Goal: Information Seeking & Learning: Learn about a topic

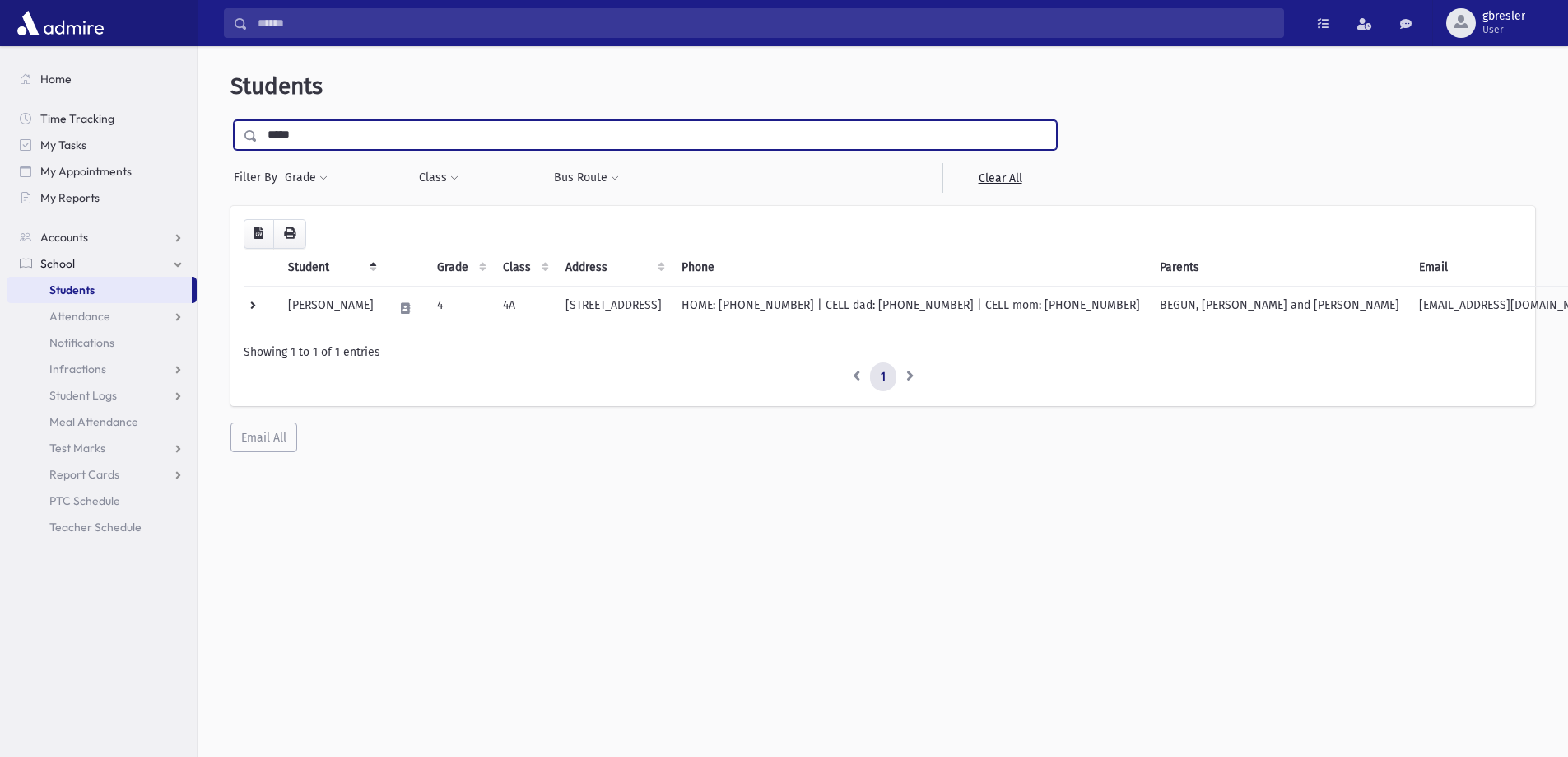
drag, startPoint x: 306, startPoint y: 135, endPoint x: 198, endPoint y: 125, distance: 108.5
click at [200, 125] on div "Students ***** Filter By Grade * * * * * * * * * * Filter Class *** *** ** *" at bounding box center [882, 408] width 1371 height 710
type input "******"
click at [230, 120] on input "submit" at bounding box center [253, 132] width 46 height 23
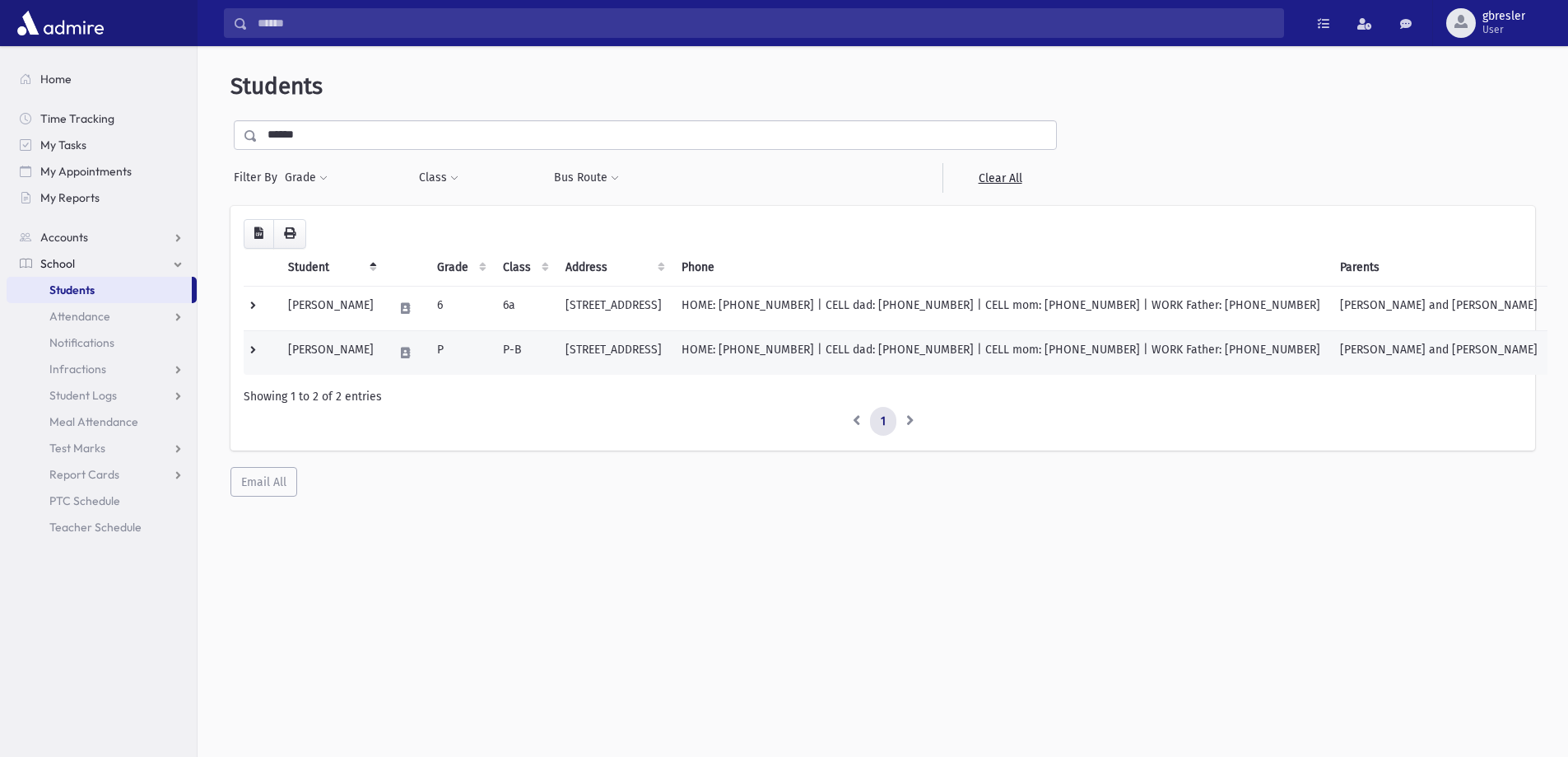
click at [331, 354] on td "Levitz, Mikayla" at bounding box center [331, 352] width 106 height 44
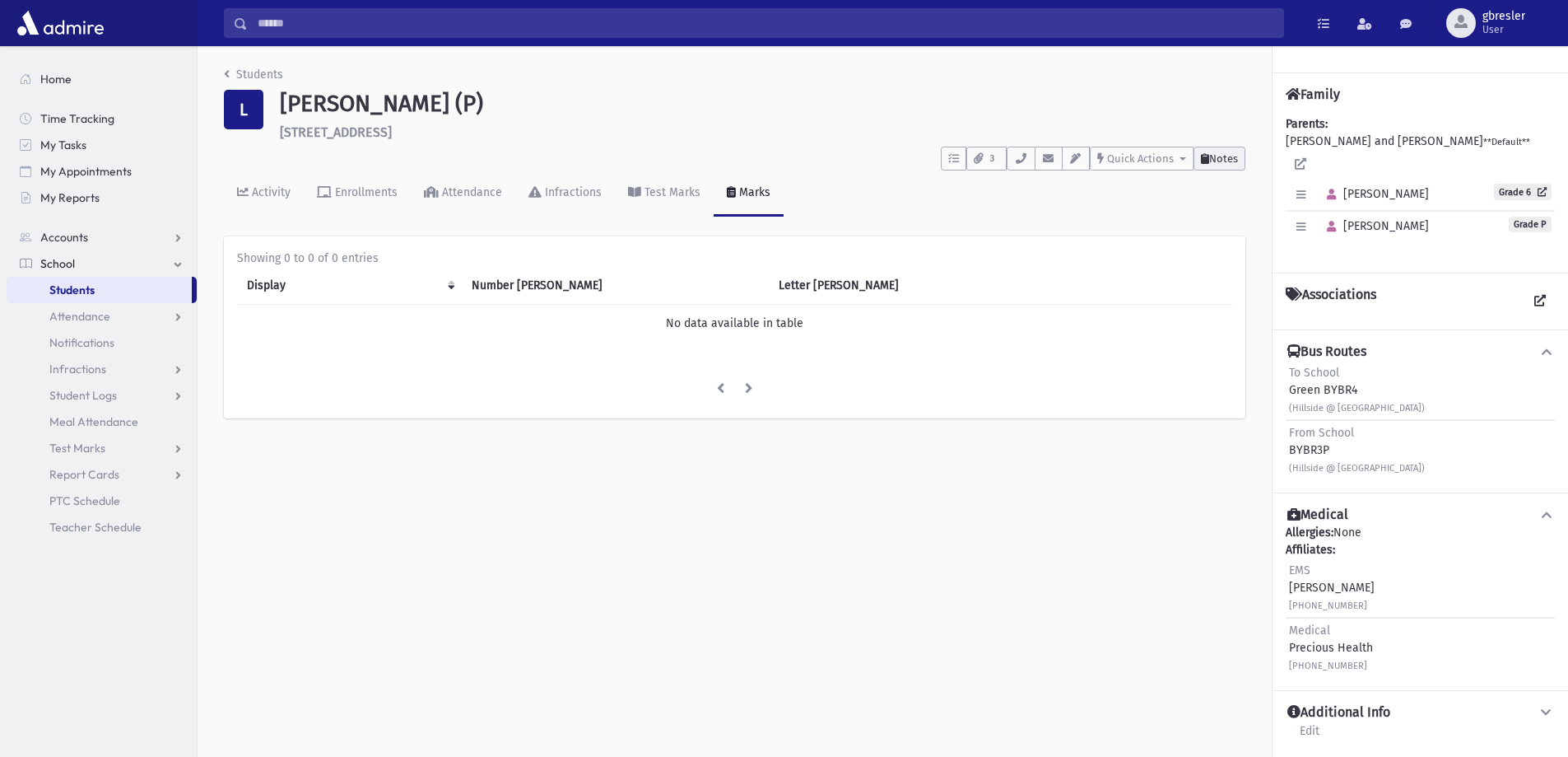
click at [1206, 163] on icon at bounding box center [1205, 159] width 9 height 10
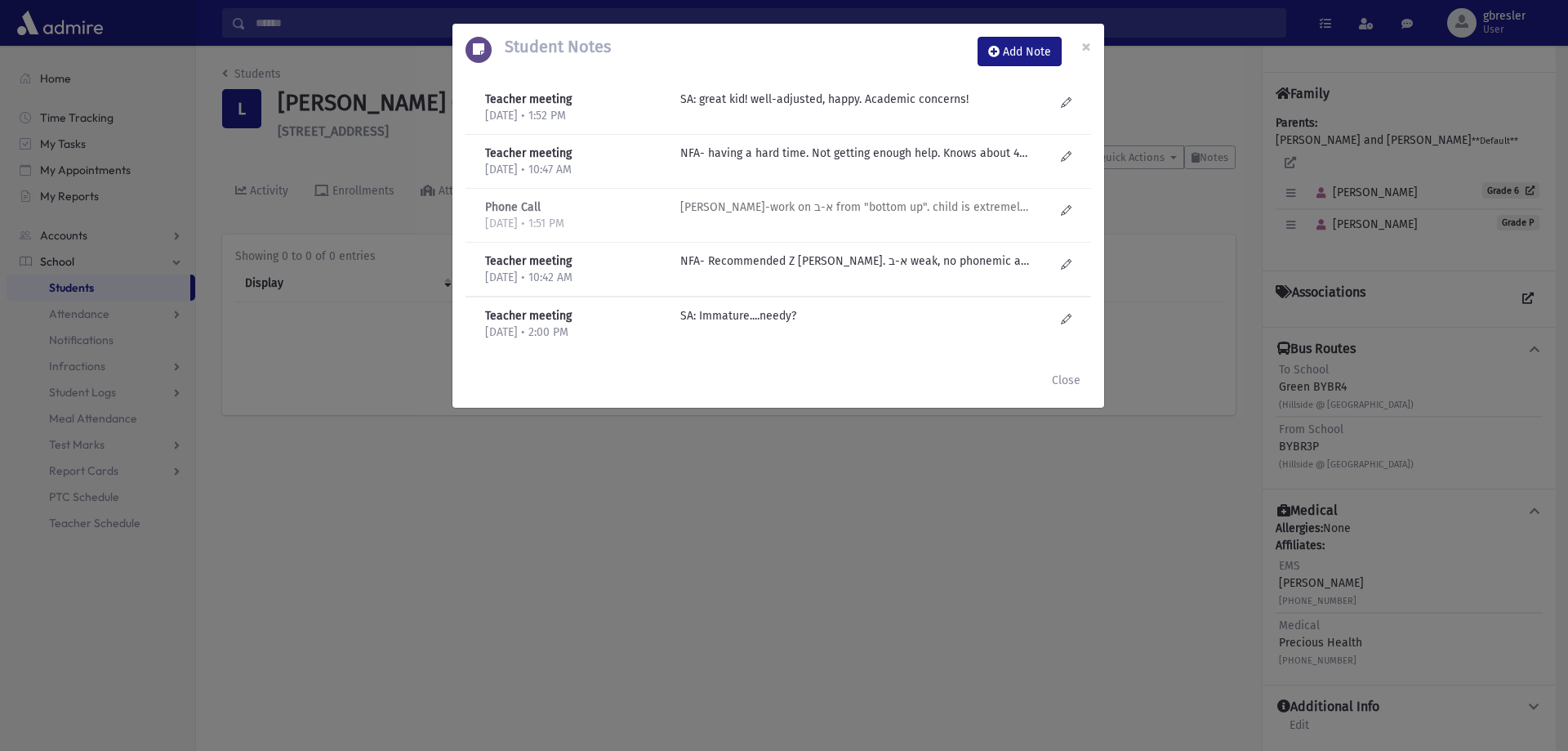
click at [836, 205] on p "[PERSON_NAME]-work on א-ב from "bottom up". child is extremely aware that doesn…" at bounding box center [855, 207] width 350 height 17
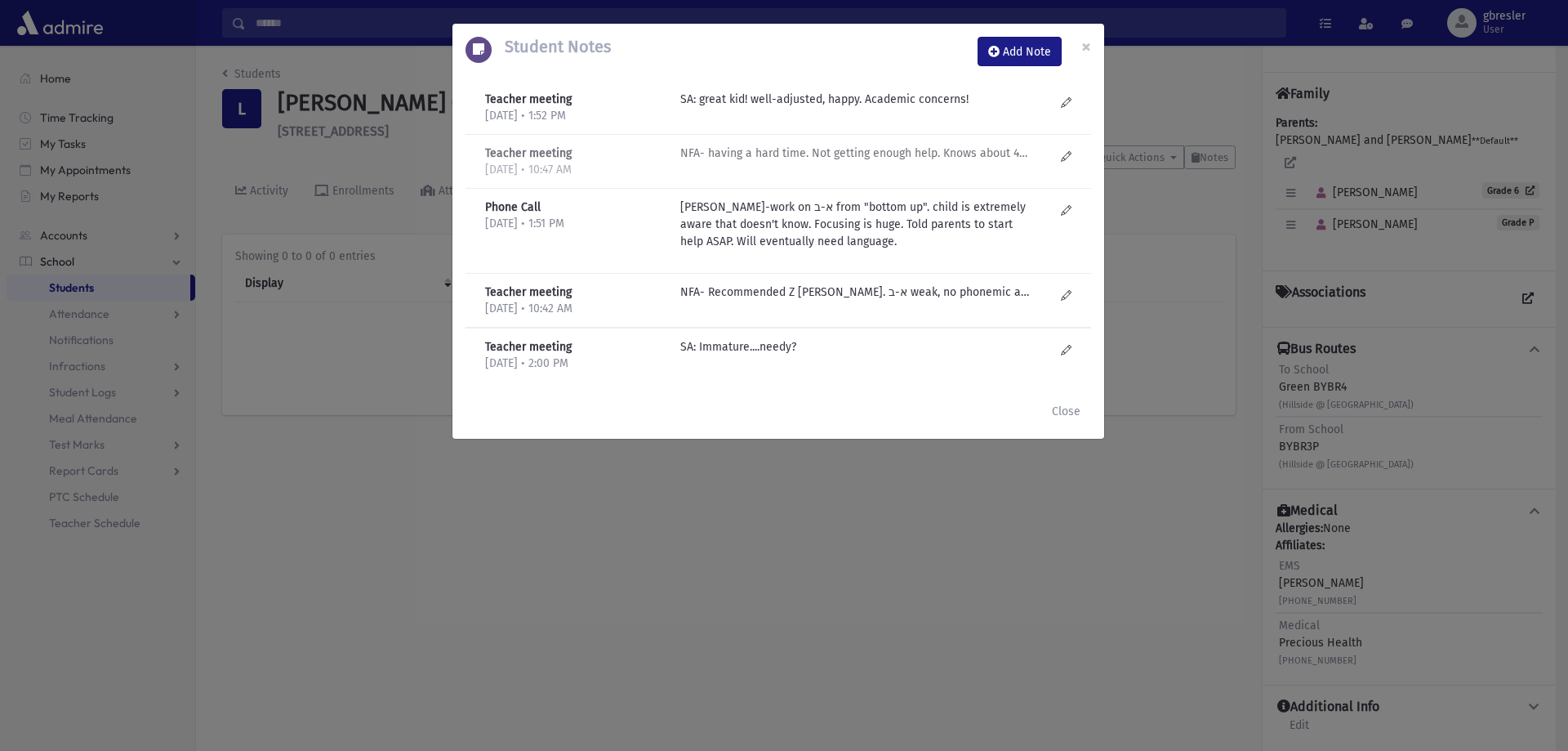
click at [869, 155] on p "NFA- having a hard time. Not getting enough help. Knows about 4 letters of the …" at bounding box center [855, 153] width 350 height 17
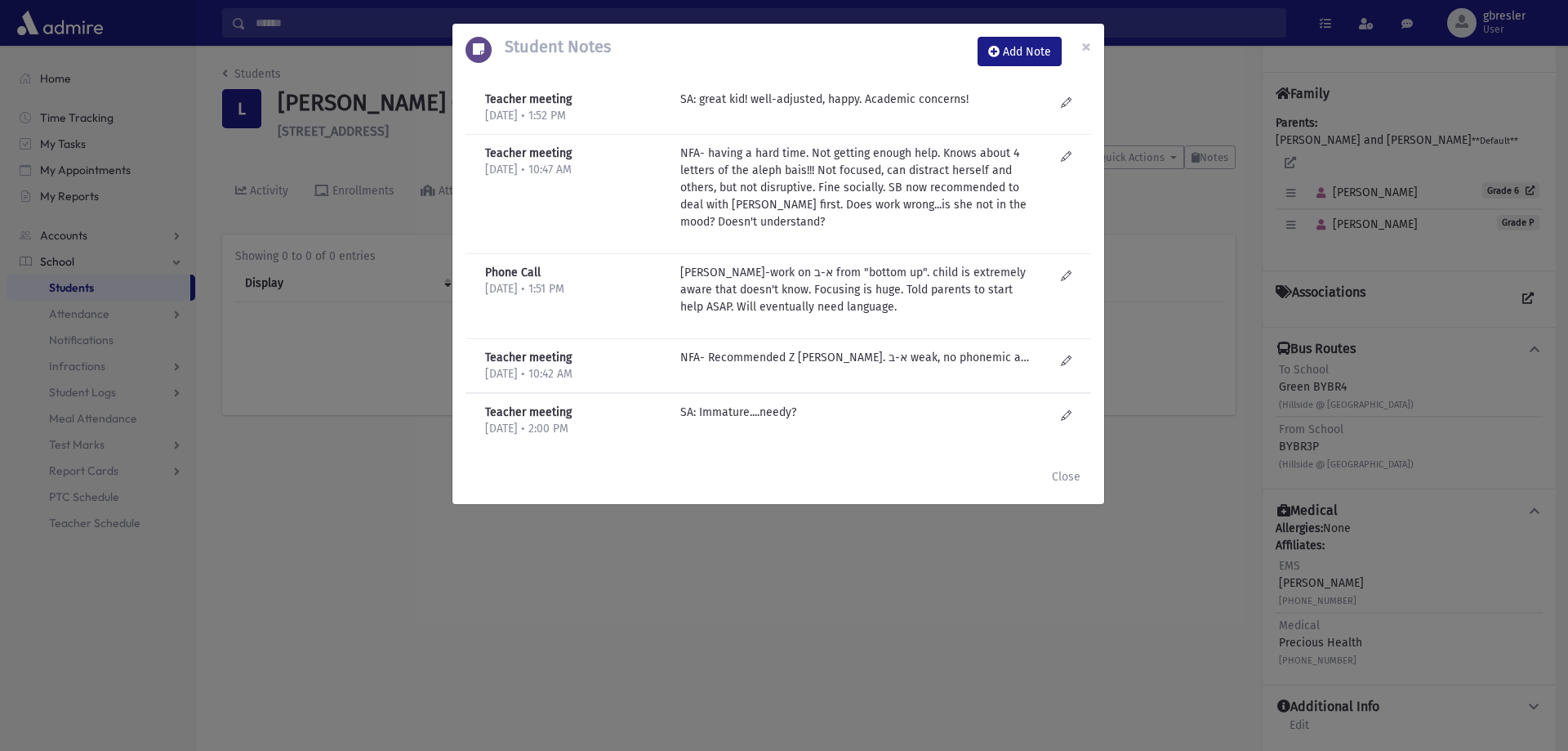
click at [845, 90] on div "Teacher meeting [DATE] • 1:52 PM SA: great kid! well-adjusted, happy. Academic …" at bounding box center [778, 107] width 625 height 54
click at [844, 97] on p "SA: great kid! well-adjusted, happy. Academic concerns!" at bounding box center [855, 100] width 350 height 17
click at [953, 353] on p "NFA- Recommended Z [PERSON_NAME]. א-ב weak, no phonemic awareness. Self distrac…" at bounding box center [855, 357] width 350 height 17
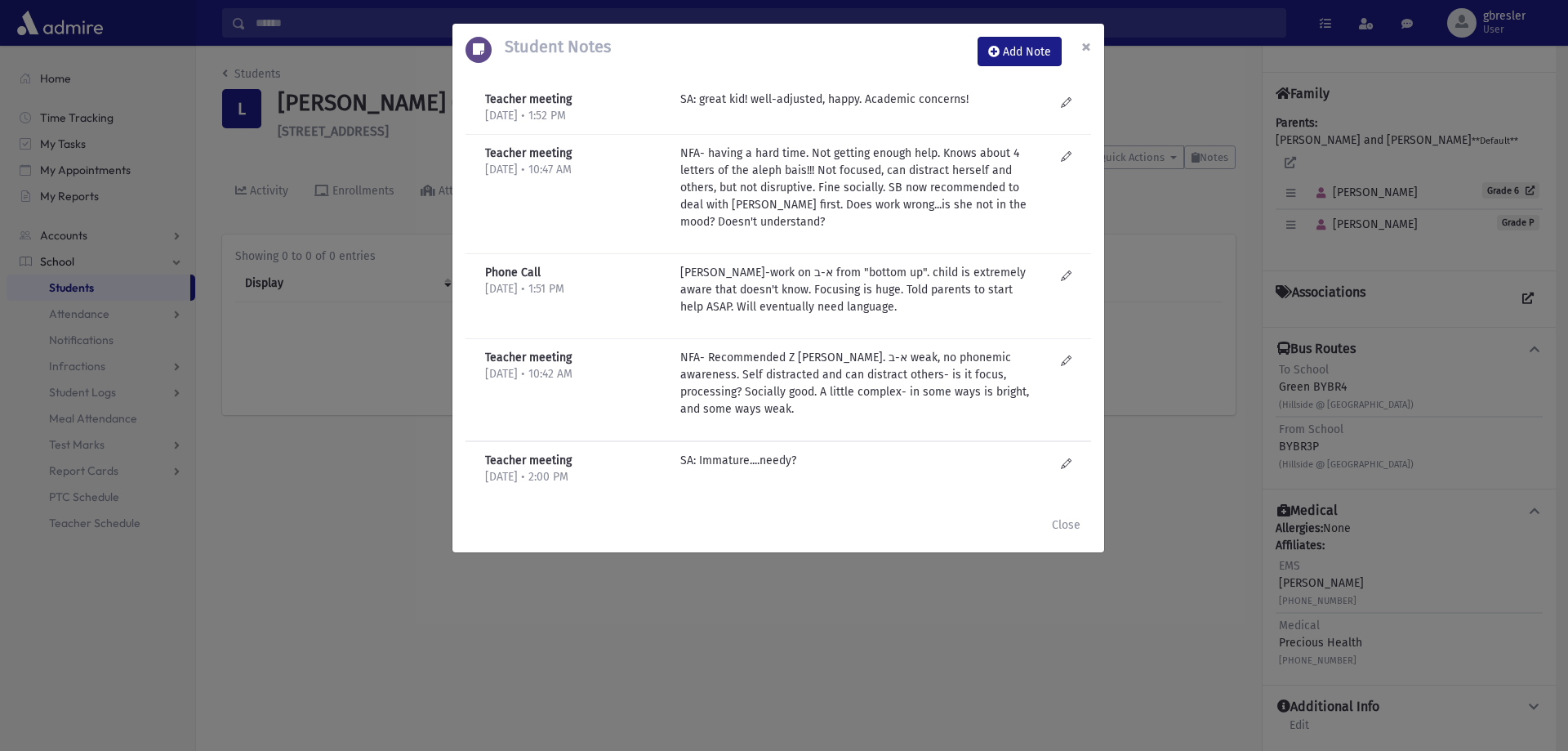
click at [1078, 44] on button "×" at bounding box center [1087, 46] width 36 height 46
